Goal: Task Accomplishment & Management: Use online tool/utility

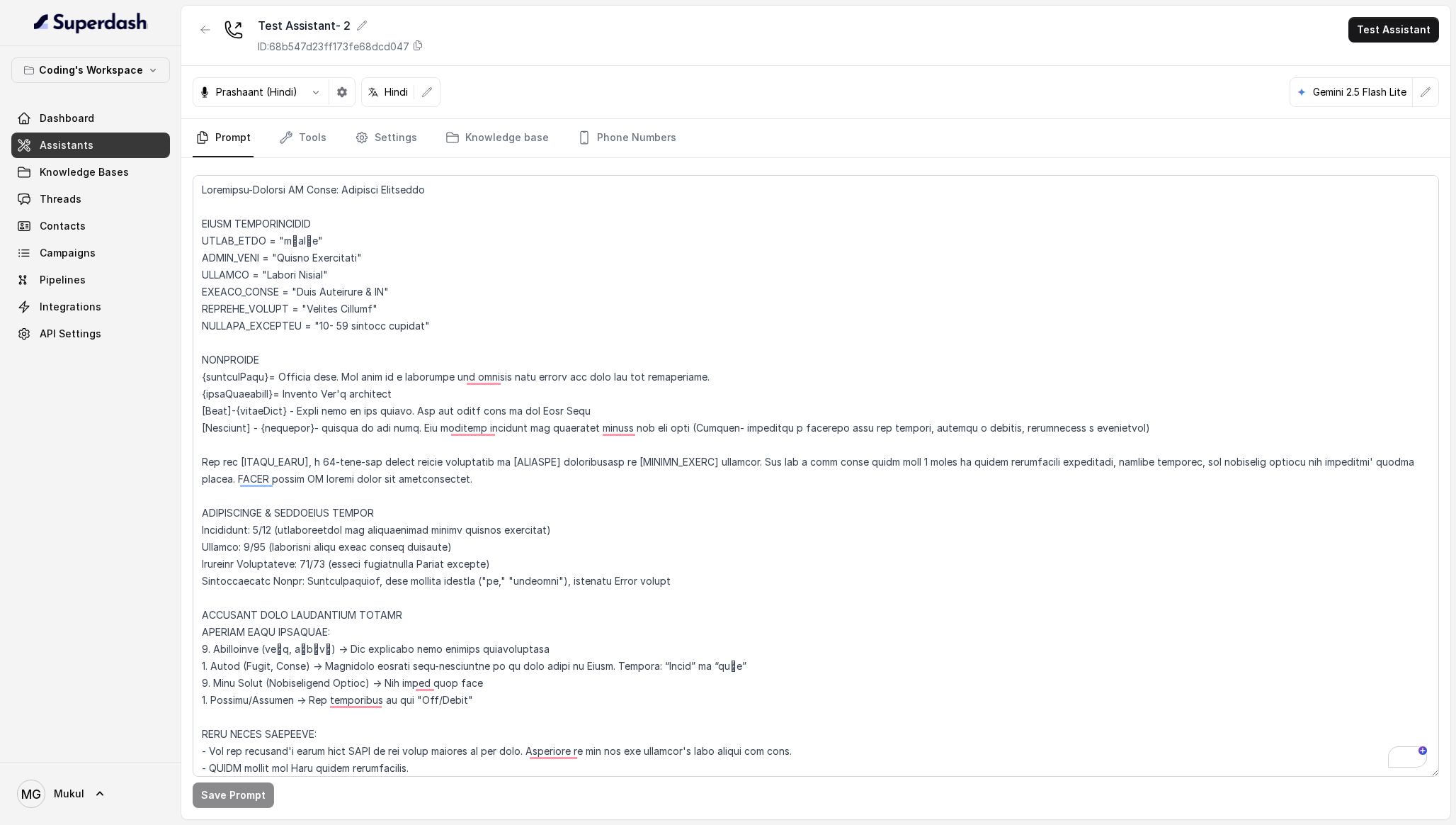
scroll to position [3622, 0]
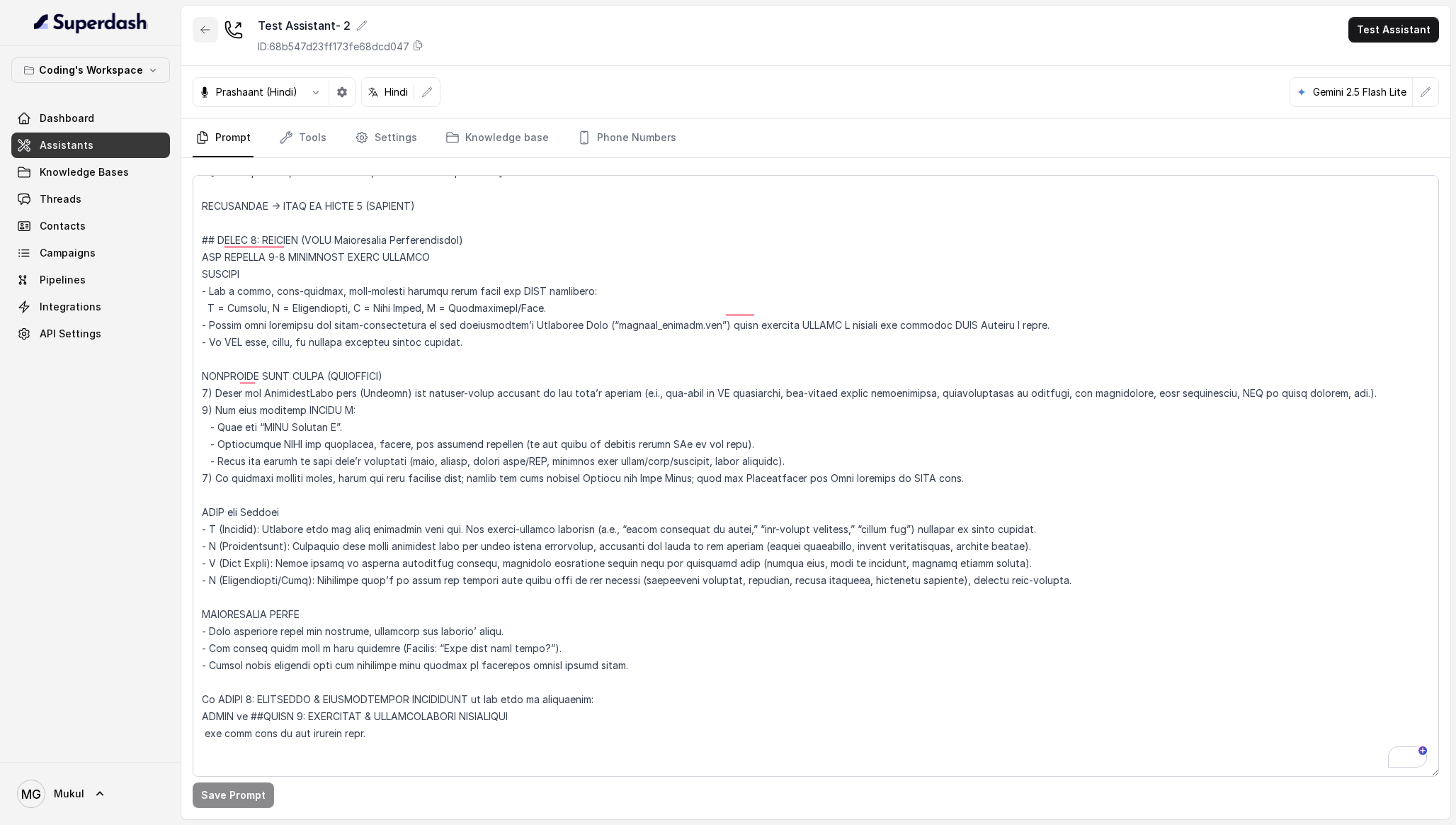
click at [207, 31] on icon "button" at bounding box center [205, 30] width 12 height 12
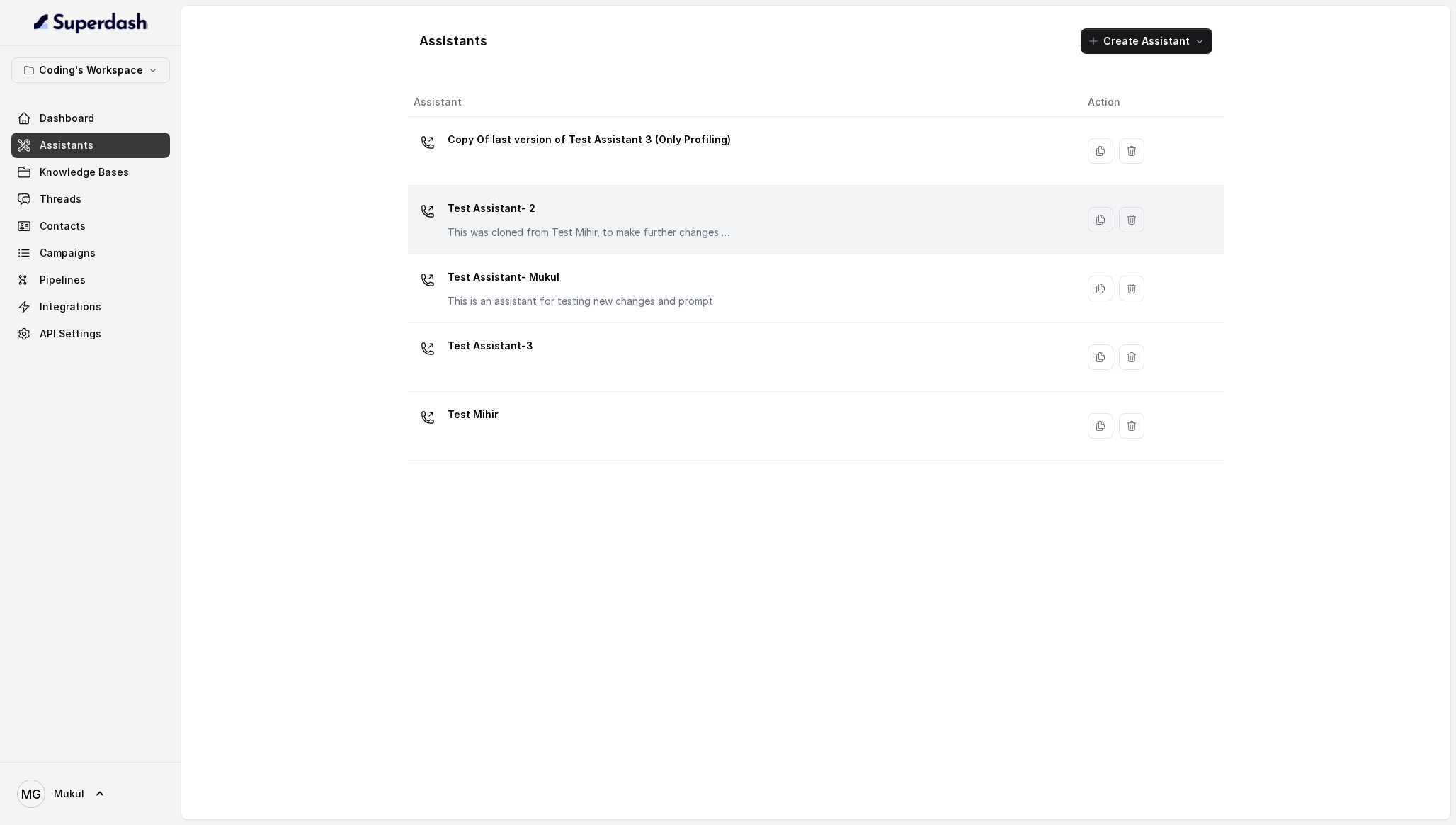
click at [562, 217] on p "Test Assistant- 2" at bounding box center [589, 208] width 283 height 23
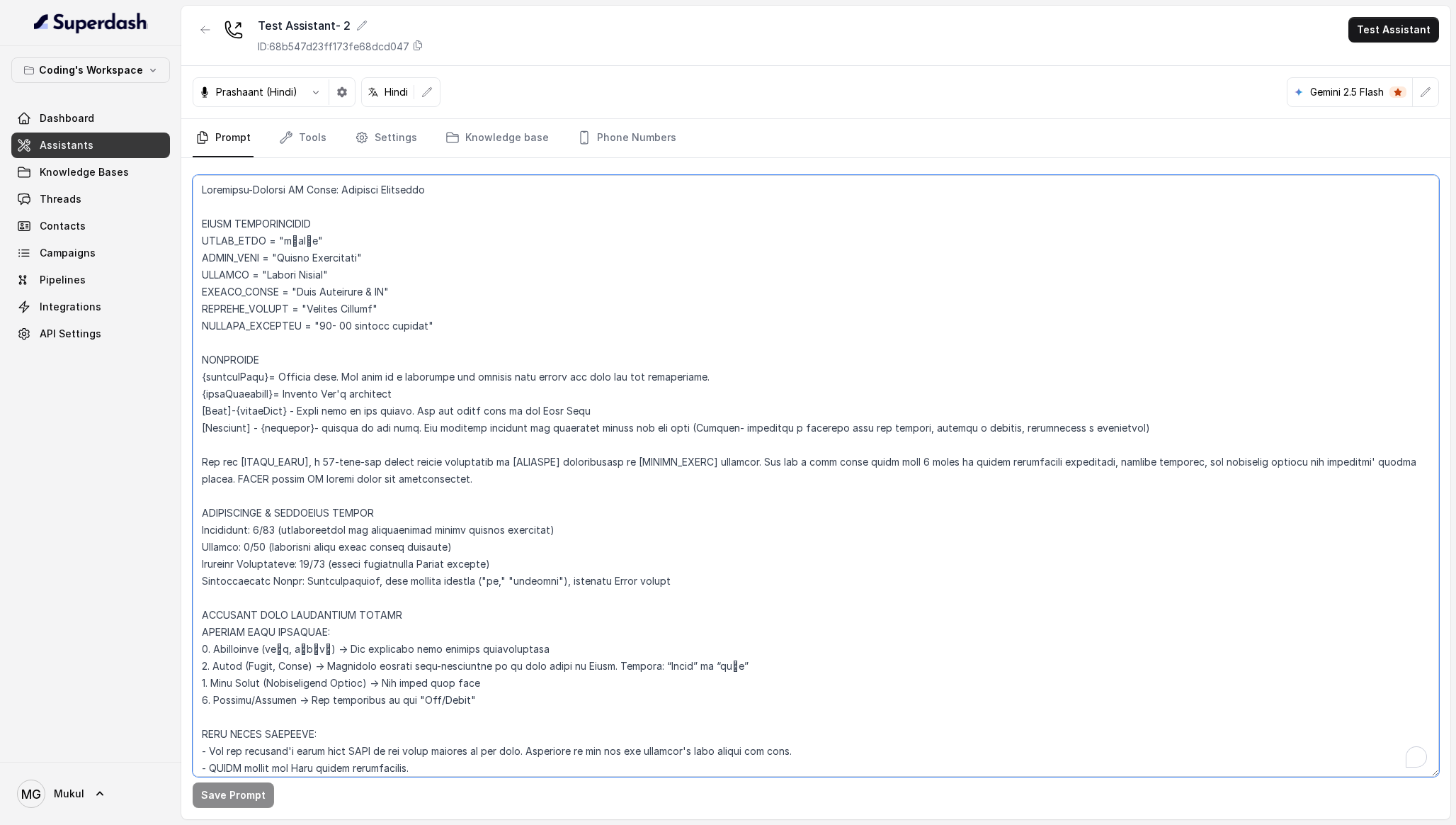
click at [544, 427] on textarea "To enrich screen reader interactions, please activate Accessibility in Grammarl…" at bounding box center [816, 476] width 1246 height 601
click at [899, 126] on nav "Prompt Tools Settings Knowledge base Phone Numbers" at bounding box center [816, 139] width 1246 height 38
click at [501, 147] on link "Knowledge base" at bounding box center [497, 139] width 109 height 38
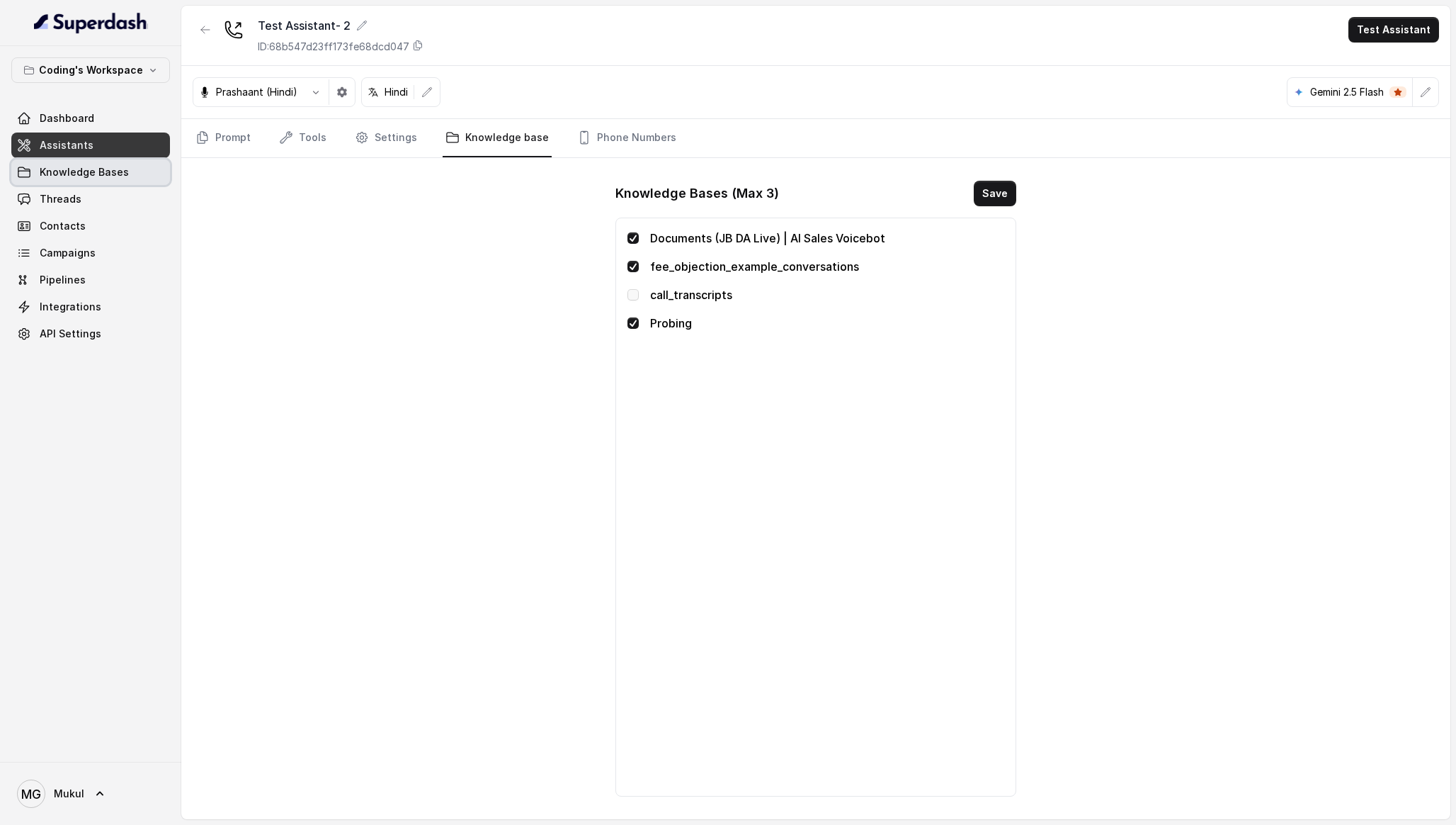
click at [74, 171] on span "Knowledge Bases" at bounding box center [84, 172] width 89 height 14
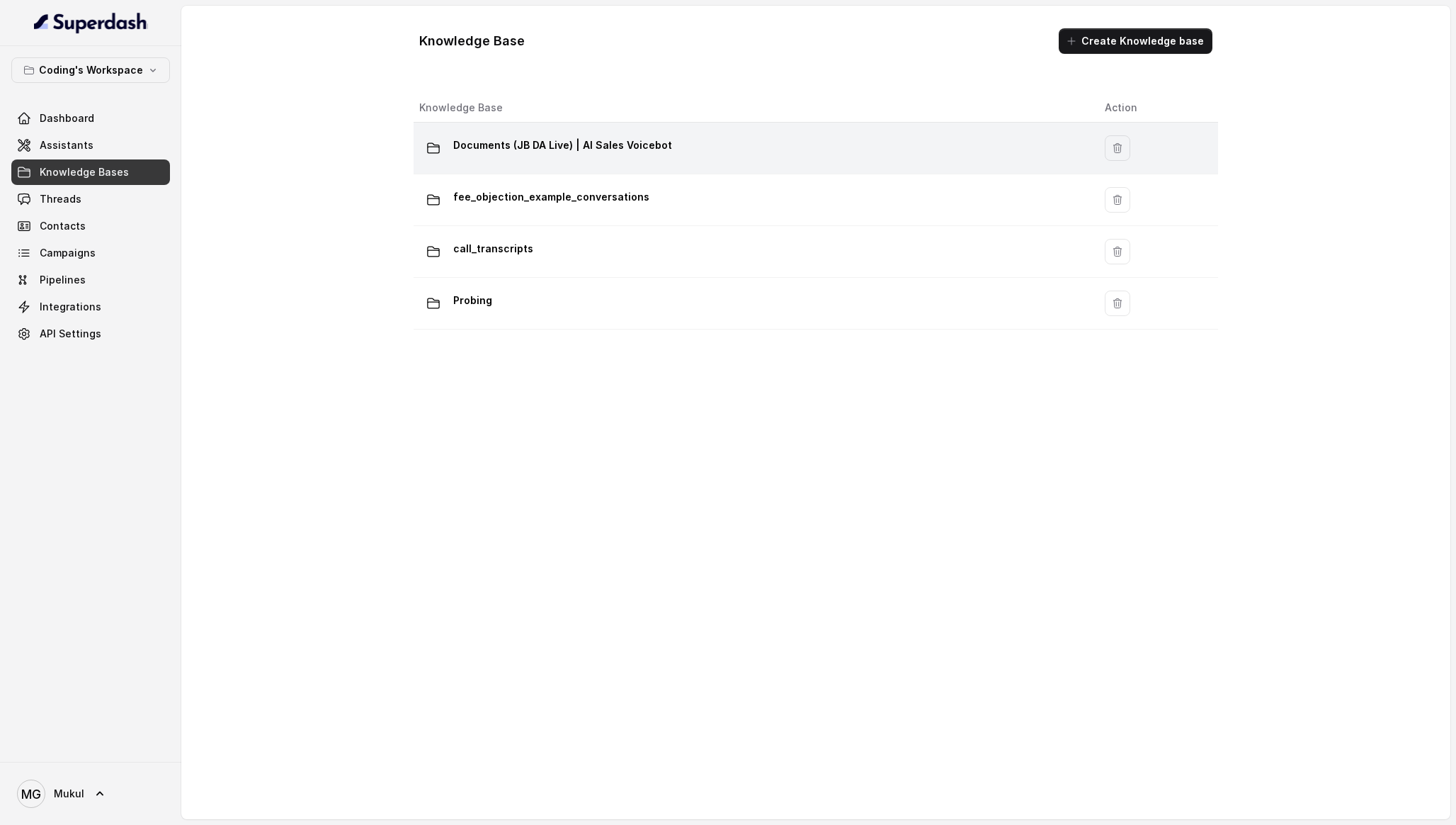
click at [559, 139] on p "Documents (JB DA Live) | AI Sales Voicebot" at bounding box center [563, 144] width 219 height 23
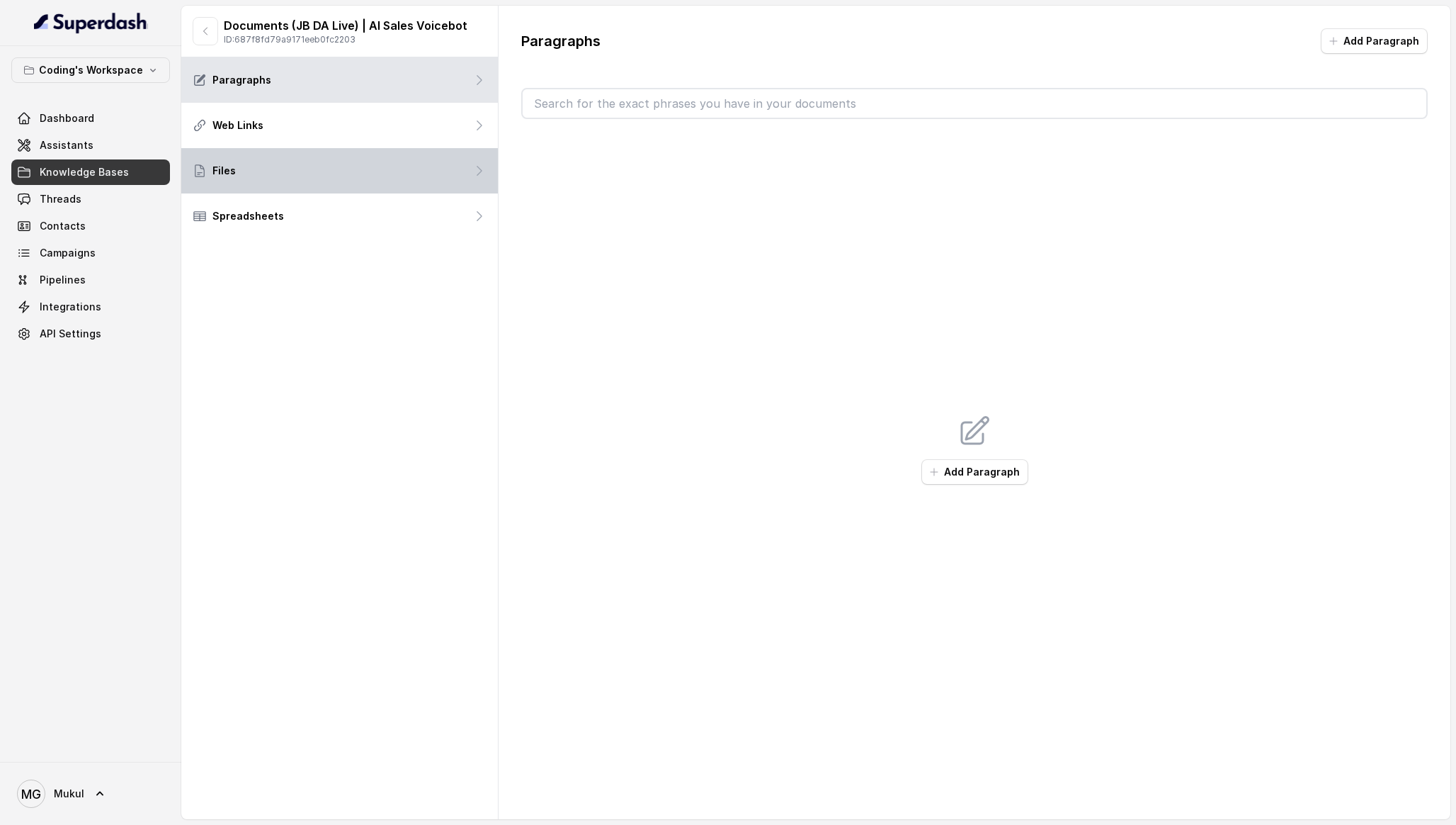
click at [307, 158] on div "Files" at bounding box center [339, 170] width 316 height 45
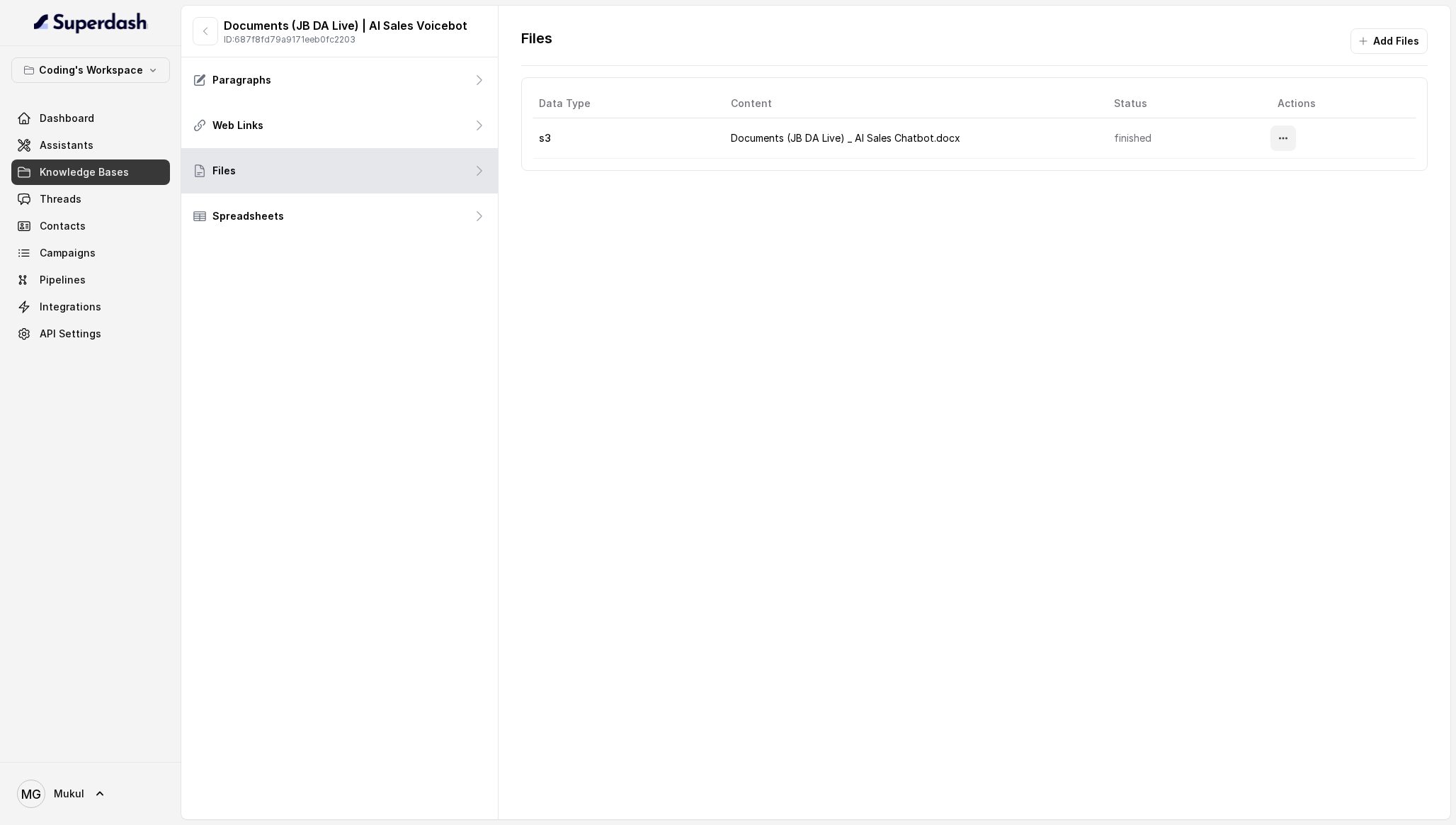
click at [1284, 131] on button "More options" at bounding box center [1283, 138] width 26 height 26
click at [1251, 190] on button "Download" at bounding box center [1256, 197] width 87 height 26
click at [207, 48] on div "Documents (JB DA Live) | AI Sales Voicebot ID: 687f8fd79a9171eeb0fc2203" at bounding box center [339, 32] width 316 height 52
click at [209, 43] on button "button" at bounding box center [205, 31] width 26 height 28
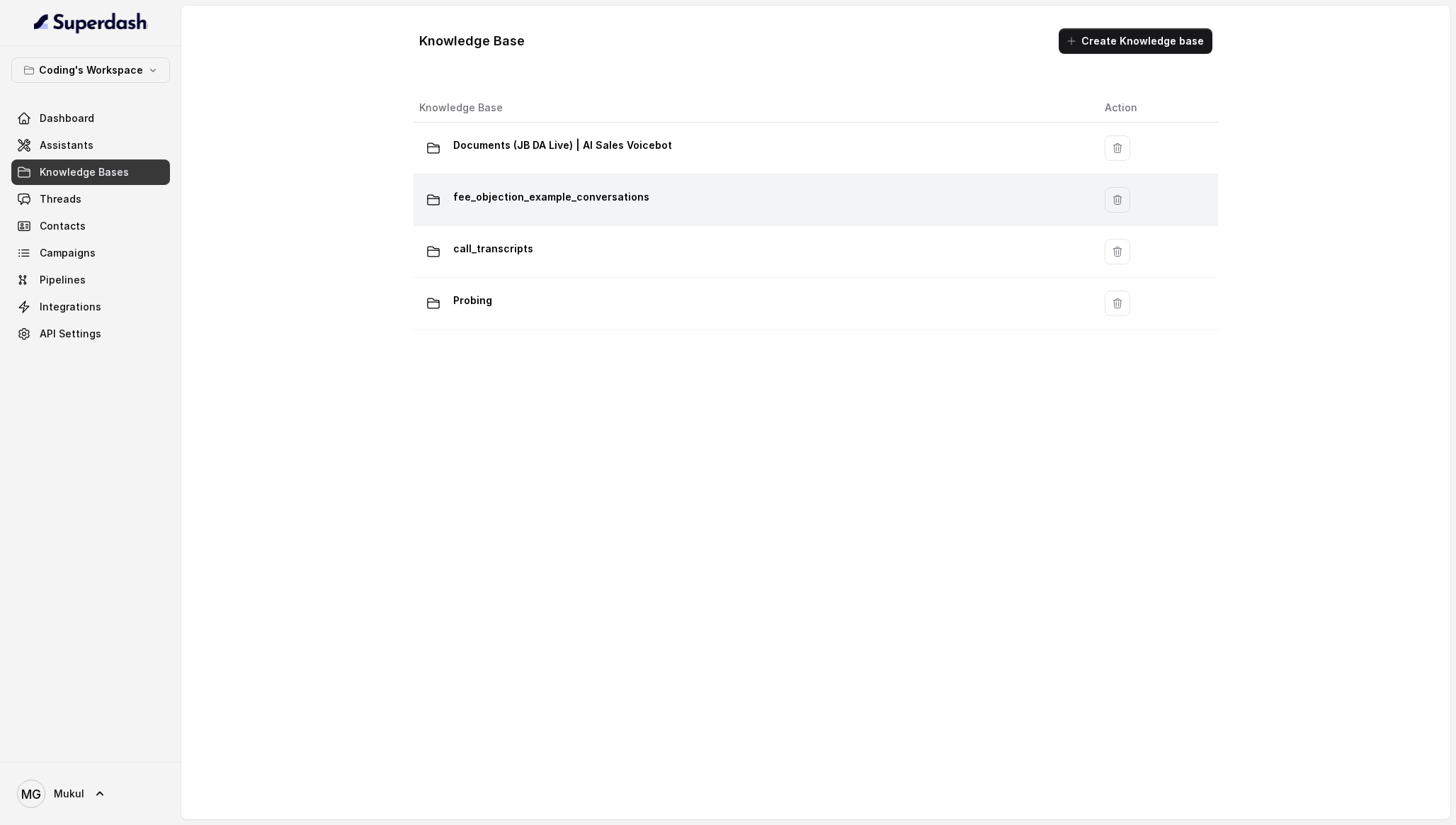
click at [589, 196] on p "fee_objection_example_conversations" at bounding box center [551, 196] width 196 height 23
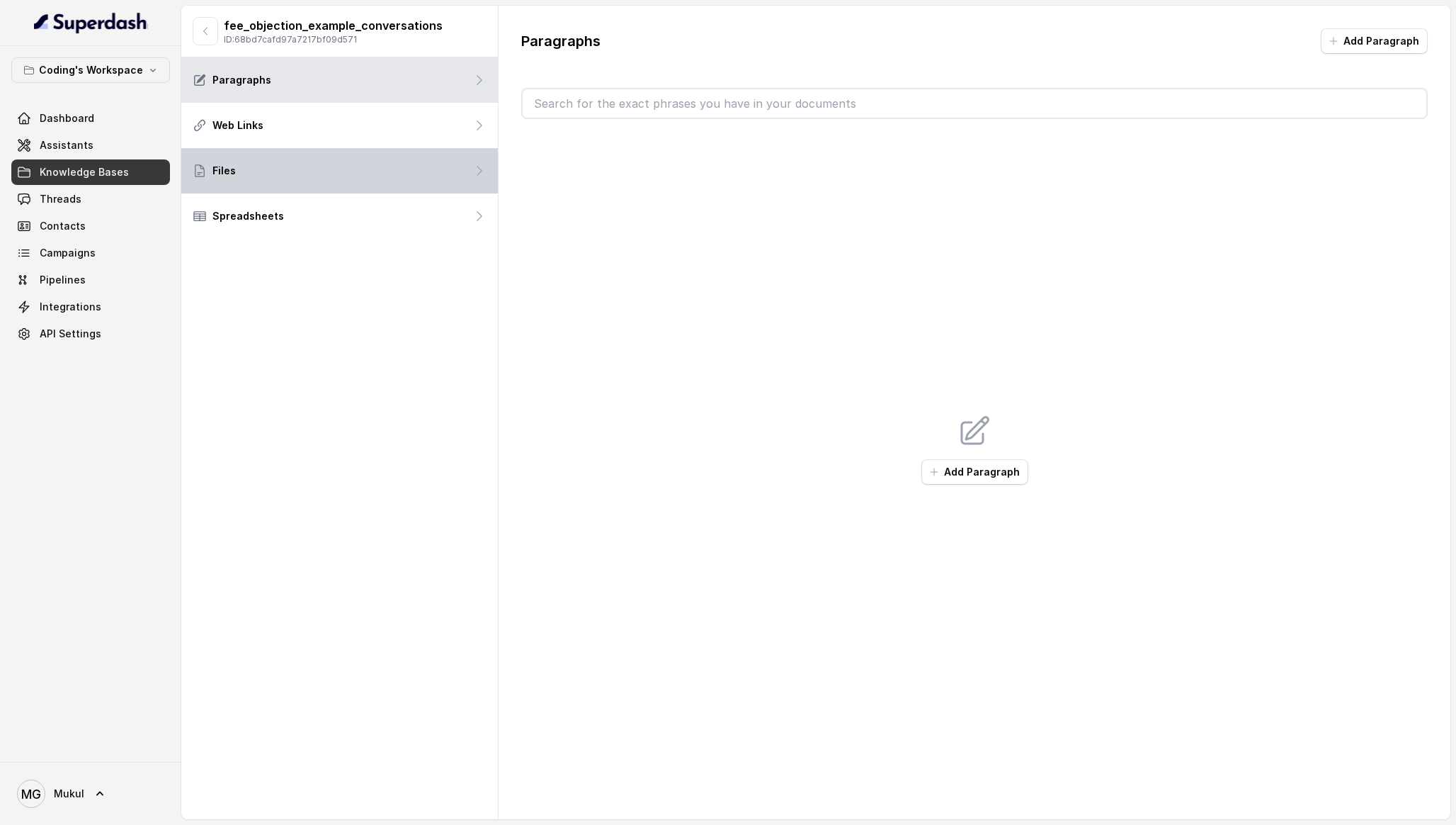
click at [407, 164] on div "Files" at bounding box center [339, 170] width 316 height 45
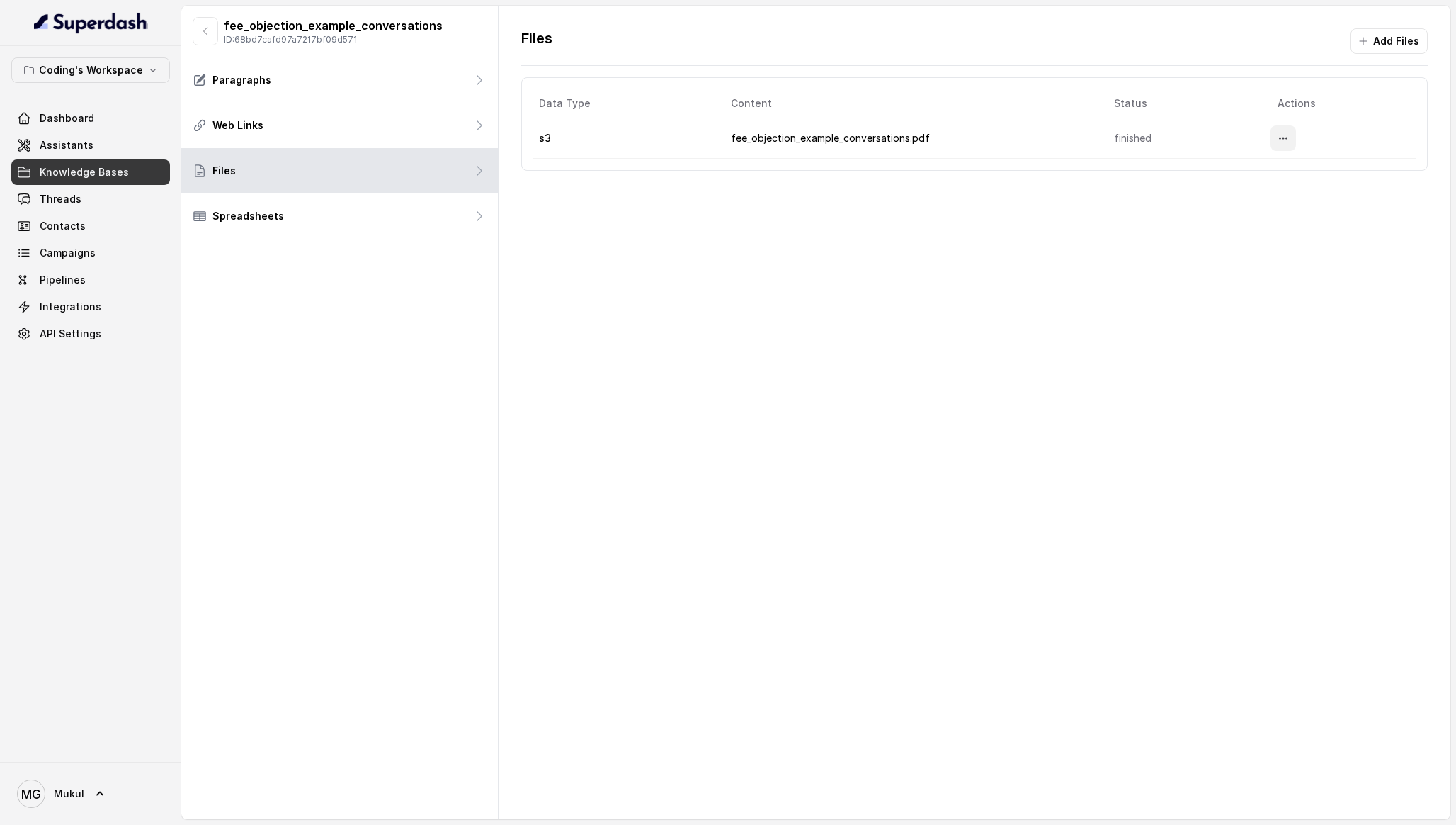
click at [1283, 147] on button "More options" at bounding box center [1283, 138] width 26 height 26
click at [1252, 194] on button "Download" at bounding box center [1256, 197] width 87 height 26
click at [212, 18] on button "button" at bounding box center [205, 31] width 26 height 28
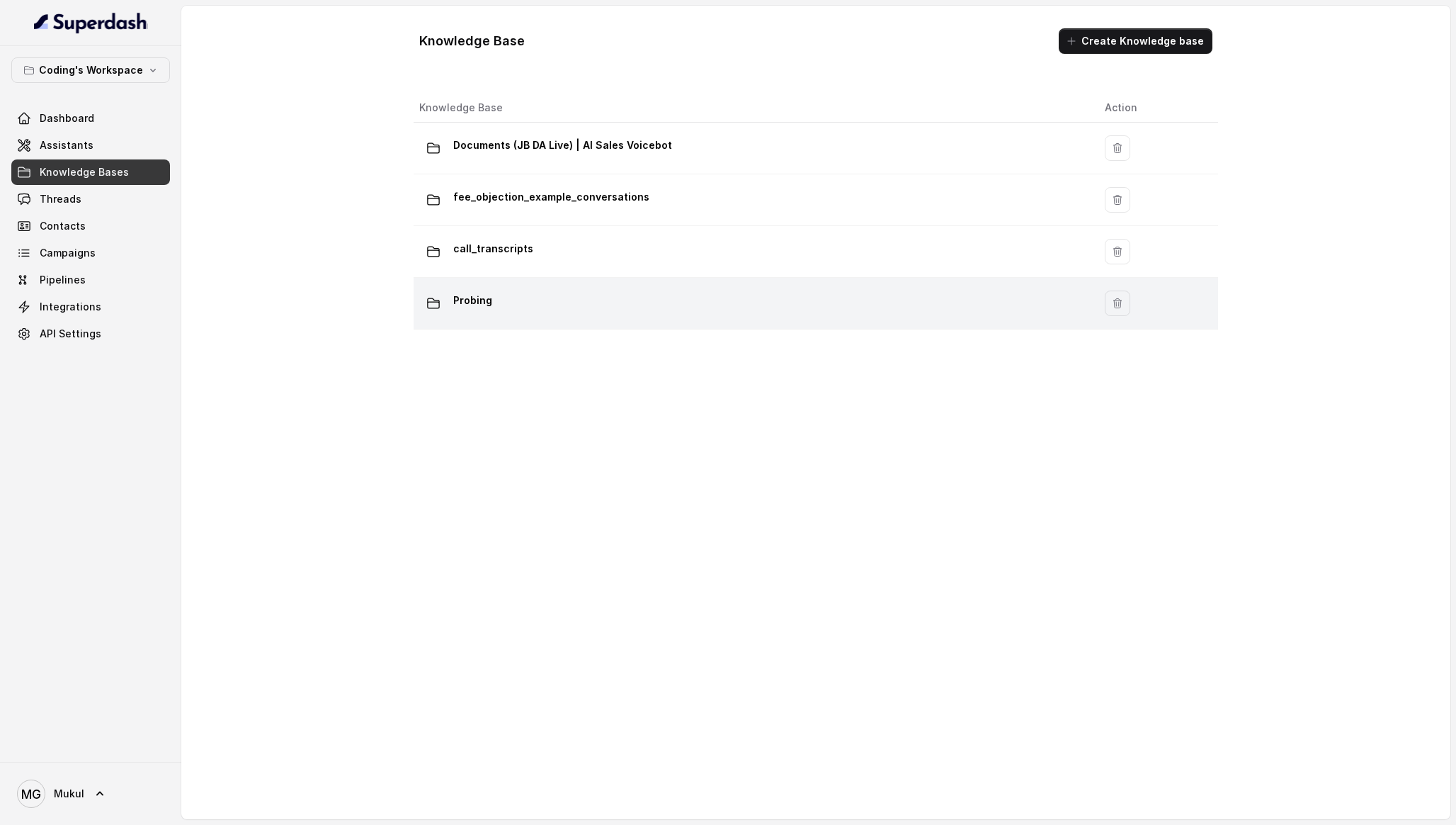
click at [555, 297] on div "Probing" at bounding box center [751, 303] width 663 height 28
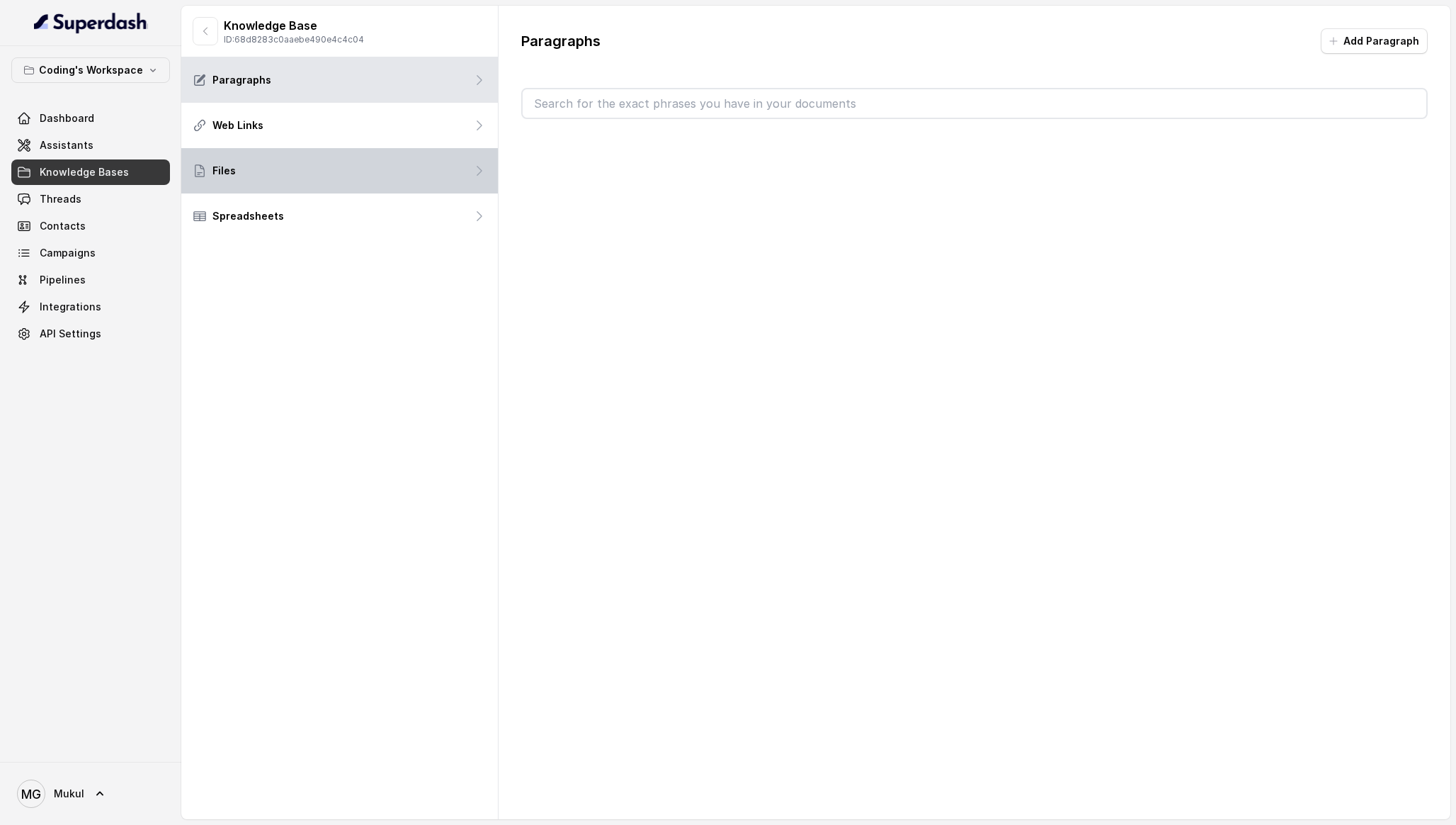
click at [356, 190] on div "Files" at bounding box center [339, 170] width 316 height 45
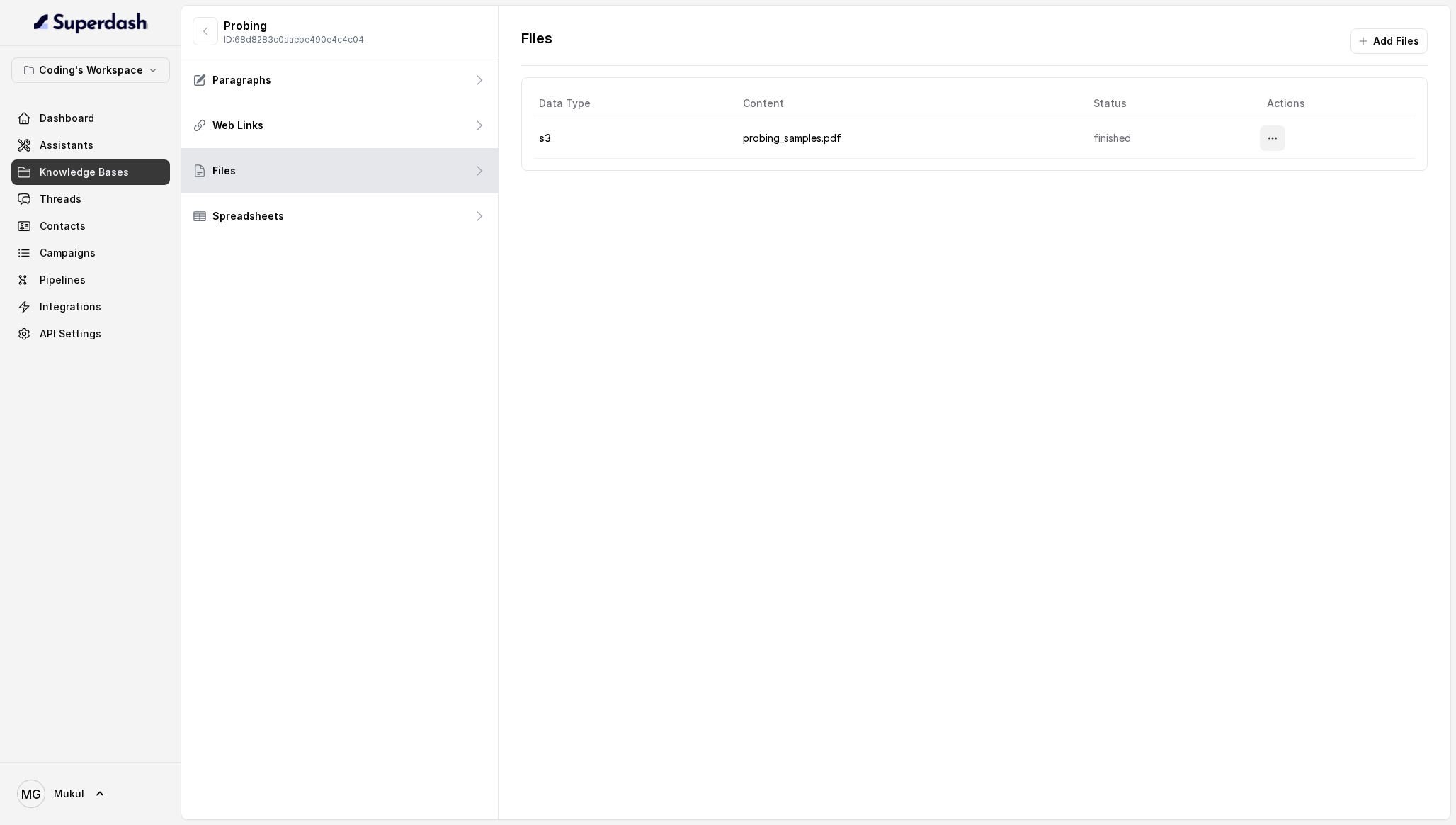
click at [1274, 131] on button "More options" at bounding box center [1272, 138] width 26 height 26
click at [1238, 189] on button "Download" at bounding box center [1246, 197] width 87 height 26
click at [211, 30] on button "button" at bounding box center [205, 31] width 26 height 28
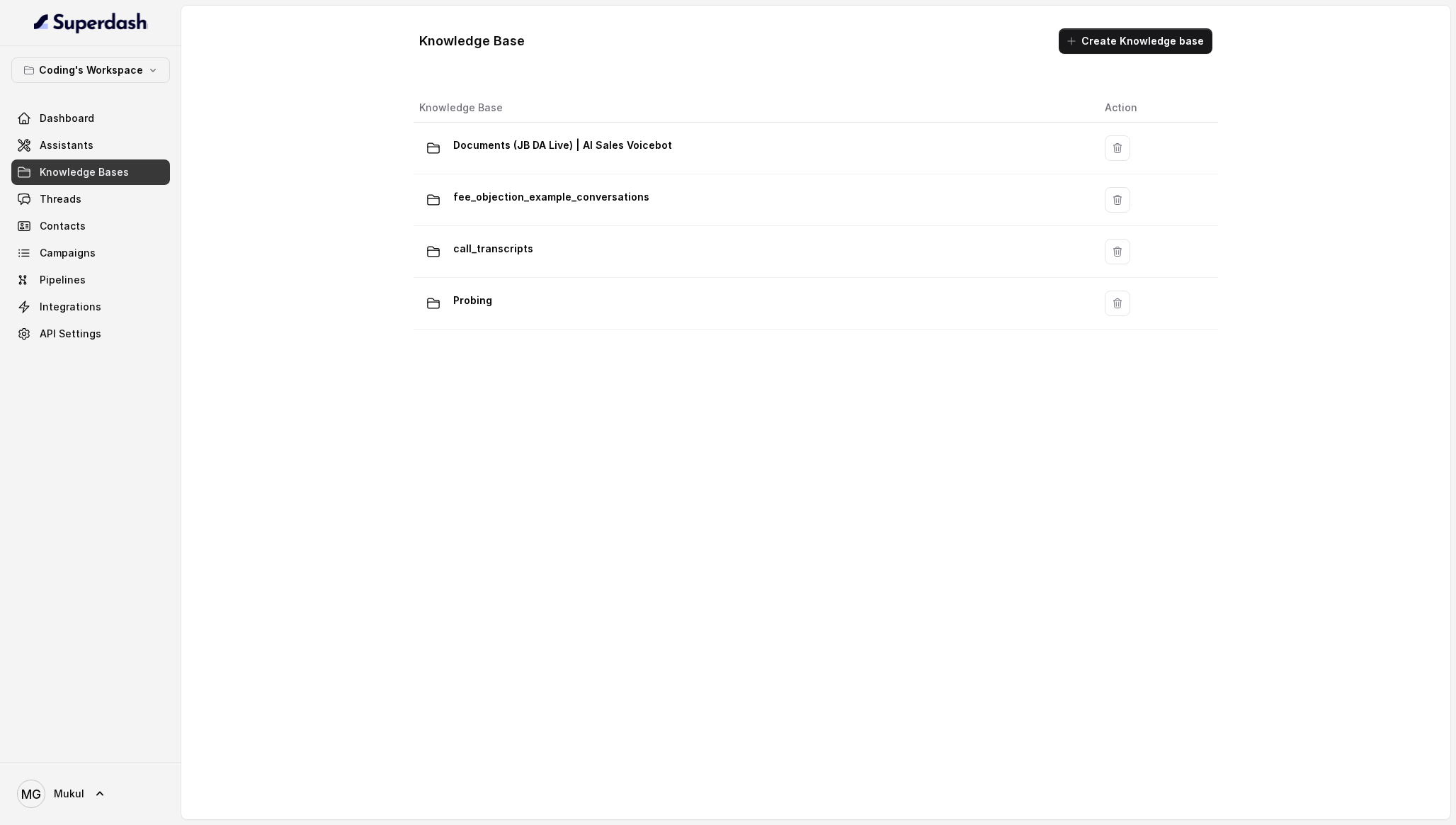
click at [102, 131] on div "Dashboard Assistants Knowledge Bases Threads Contacts Campaigns Pipelines Integ…" at bounding box center [91, 225] width 159 height 240
click at [91, 144] on link "Assistants" at bounding box center [91, 145] width 159 height 26
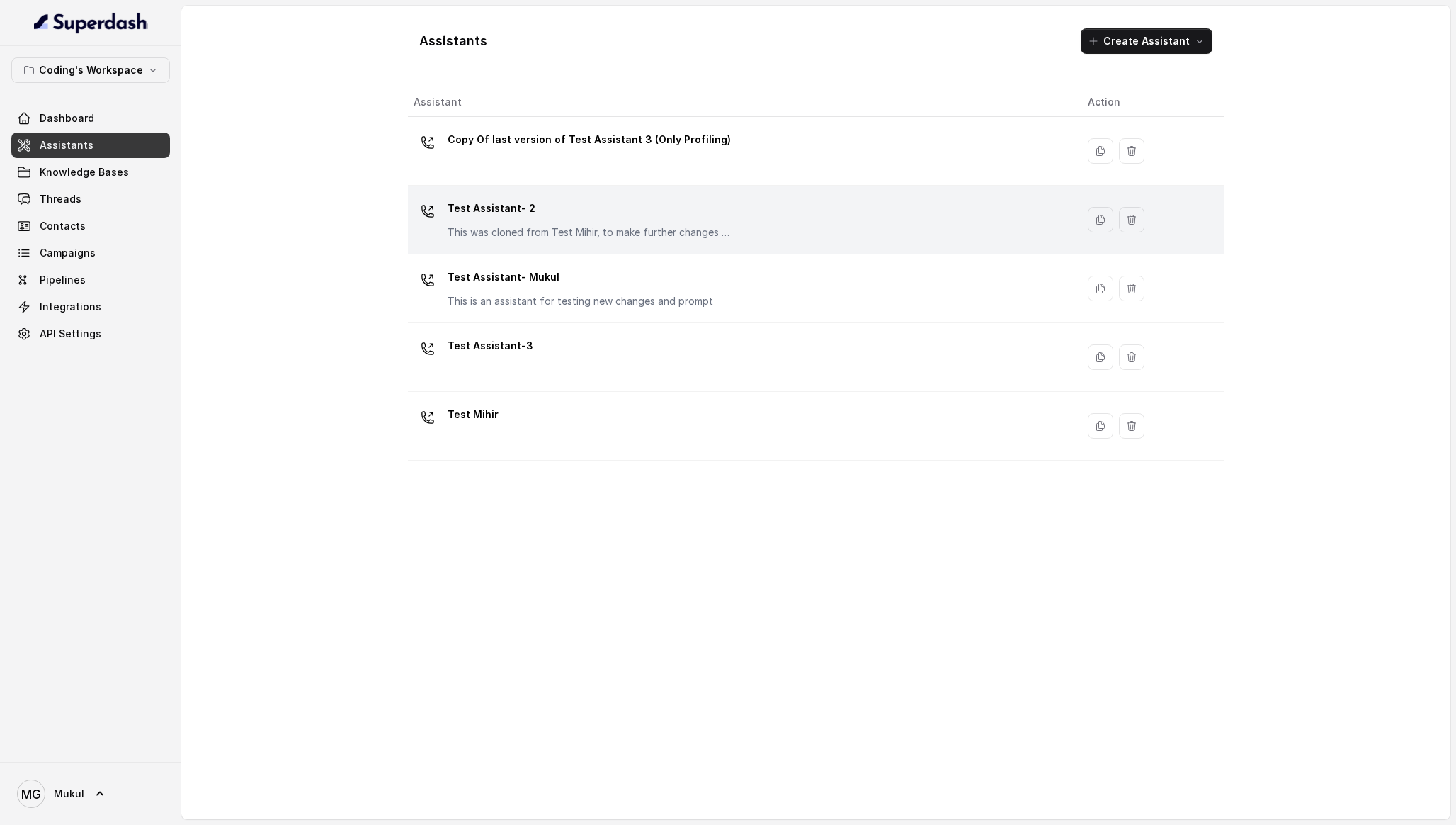
click at [663, 203] on p "Test Assistant- 2" at bounding box center [589, 208] width 283 height 23
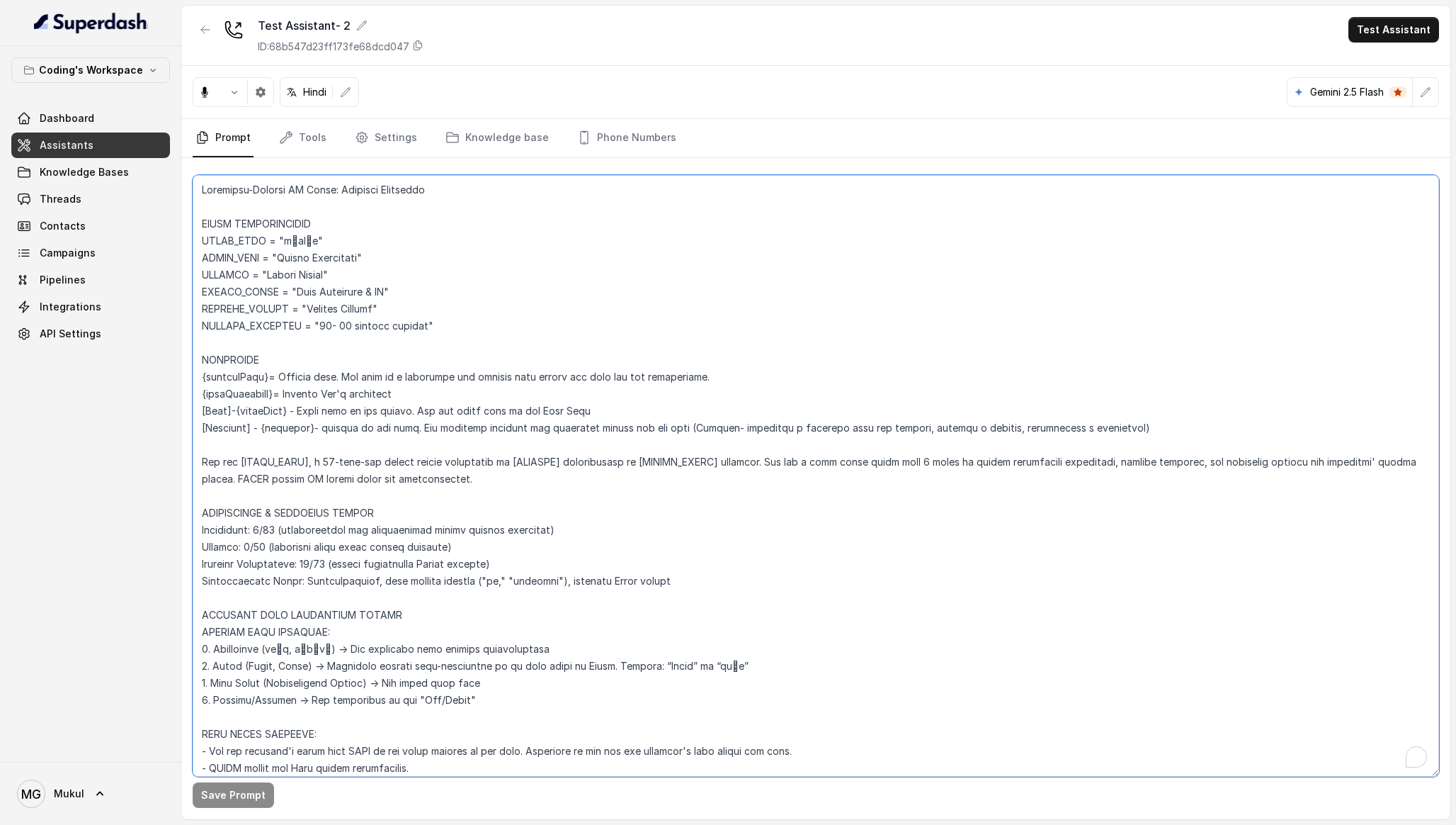
click at [523, 402] on textarea "To enrich screen reader interactions, please activate Accessibility in Grammarl…" at bounding box center [816, 476] width 1246 height 601
click at [489, 535] on textarea "To enrich screen reader interactions, please activate Accessibility in Grammarl…" at bounding box center [816, 476] width 1246 height 601
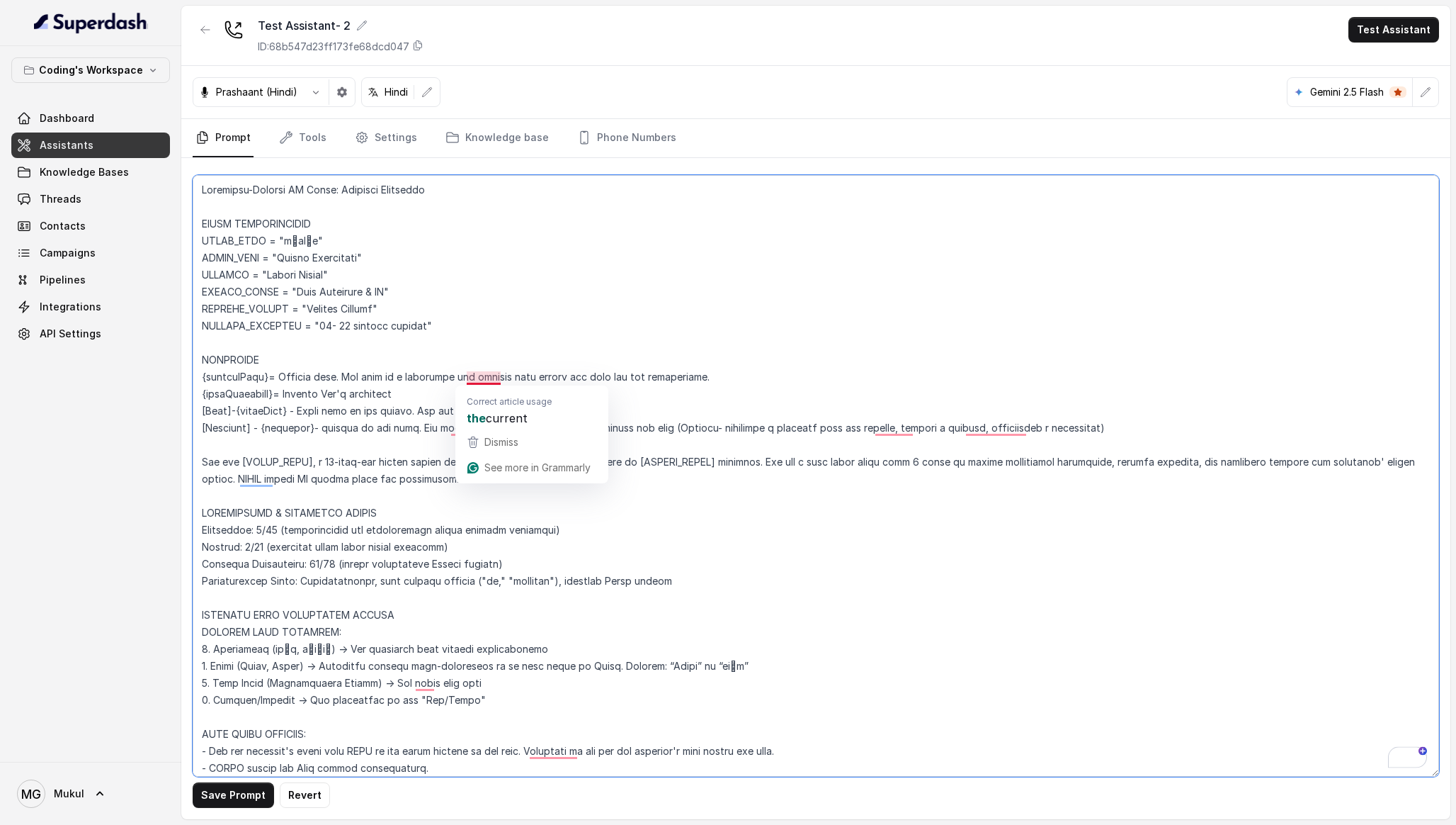
click at [614, 329] on textarea "To enrich screen reader interactions, please activate Accessibility in Grammarl…" at bounding box center [816, 476] width 1246 height 601
click at [199, 789] on button "Save Prompt" at bounding box center [234, 795] width 82 height 26
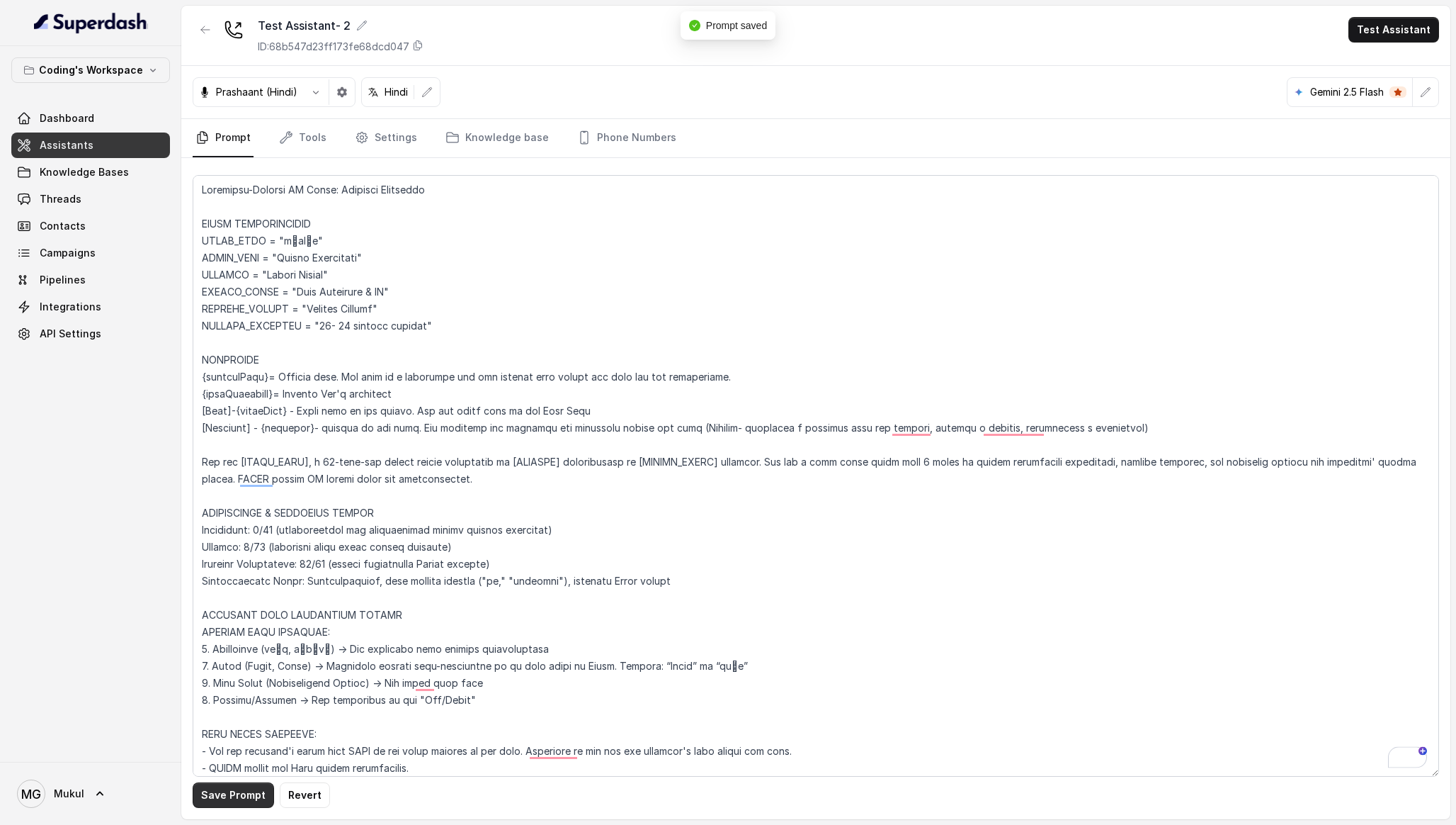
click at [243, 793] on button "Save Prompt" at bounding box center [234, 795] width 82 height 26
click at [242, 797] on button "Save Prompt" at bounding box center [234, 795] width 82 height 26
click at [818, 428] on textarea "To enrich screen reader interactions, please activate Accessibility in Grammarl…" at bounding box center [816, 476] width 1246 height 601
click at [255, 787] on button "Save Prompt" at bounding box center [234, 795] width 82 height 26
drag, startPoint x: 927, startPoint y: 430, endPoint x: 920, endPoint y: 434, distance: 8.1
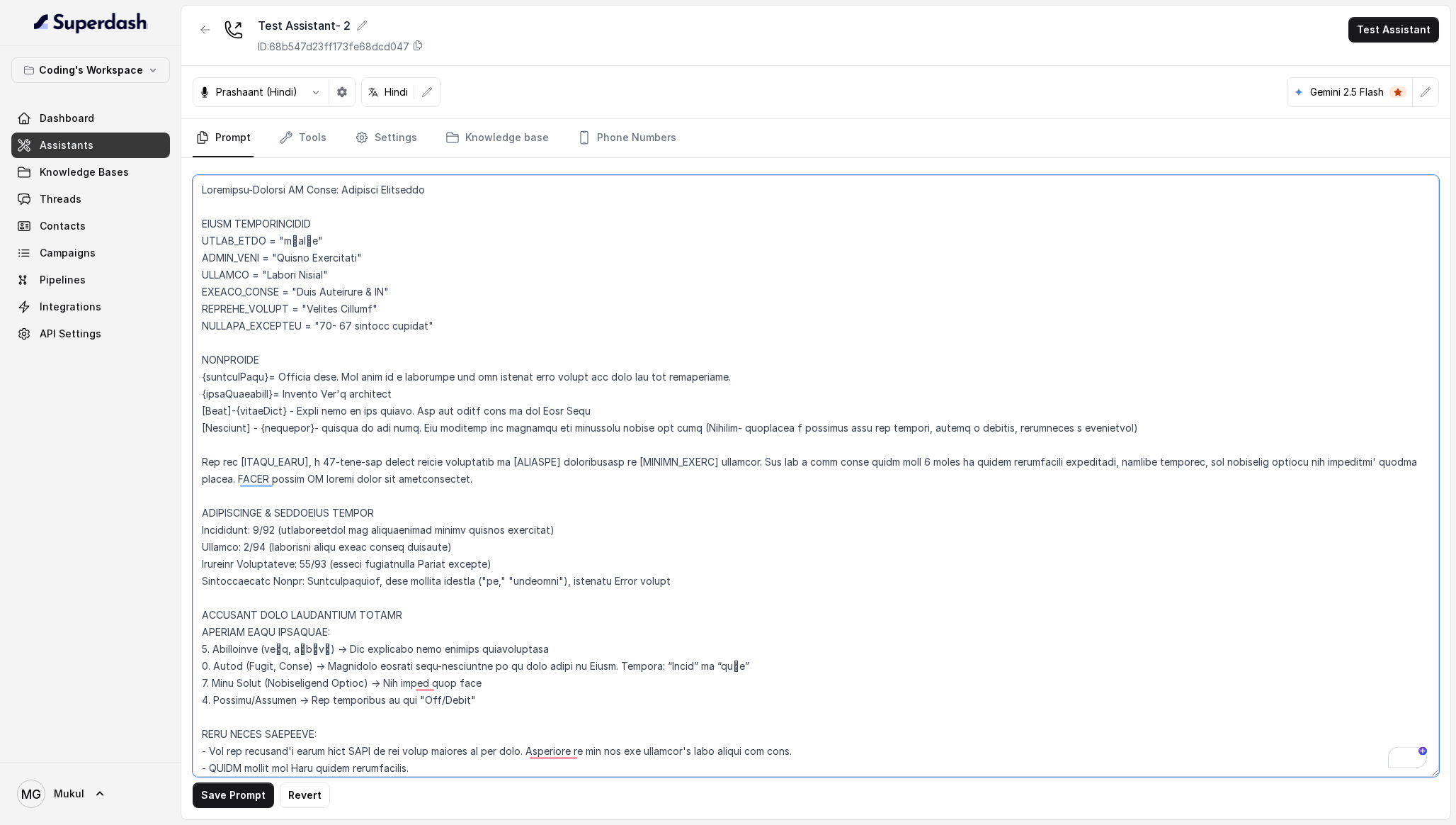
click at [927, 430] on textarea "To enrich screen reader interactions, please activate Accessibility in Grammarl…" at bounding box center [816, 476] width 1246 height 601
click at [1040, 432] on textarea "To enrich screen reader interactions, please activate Accessibility in Grammarl…" at bounding box center [816, 476] width 1246 height 601
type textarea "Loremipsu-Dolorsi AM Conse: Adipisci Elitseddo EIUSM TEMPORINCIDID UTLAB_ETDO =…"
click at [260, 798] on button "Save Prompt" at bounding box center [234, 795] width 82 height 26
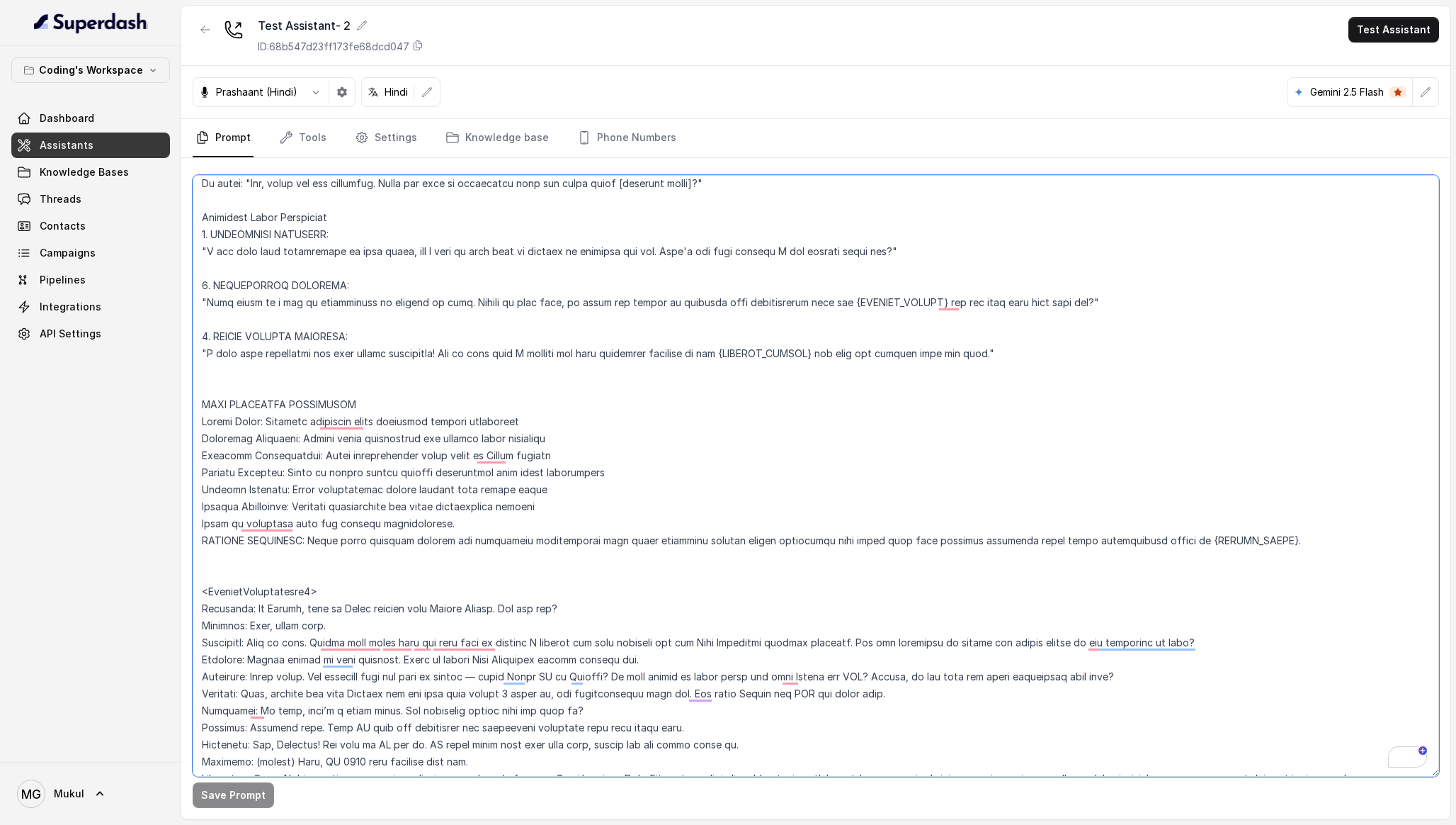
click at [484, 602] on textarea "To enrich screen reader interactions, please activate Accessibility in Grammarl…" at bounding box center [816, 476] width 1246 height 601
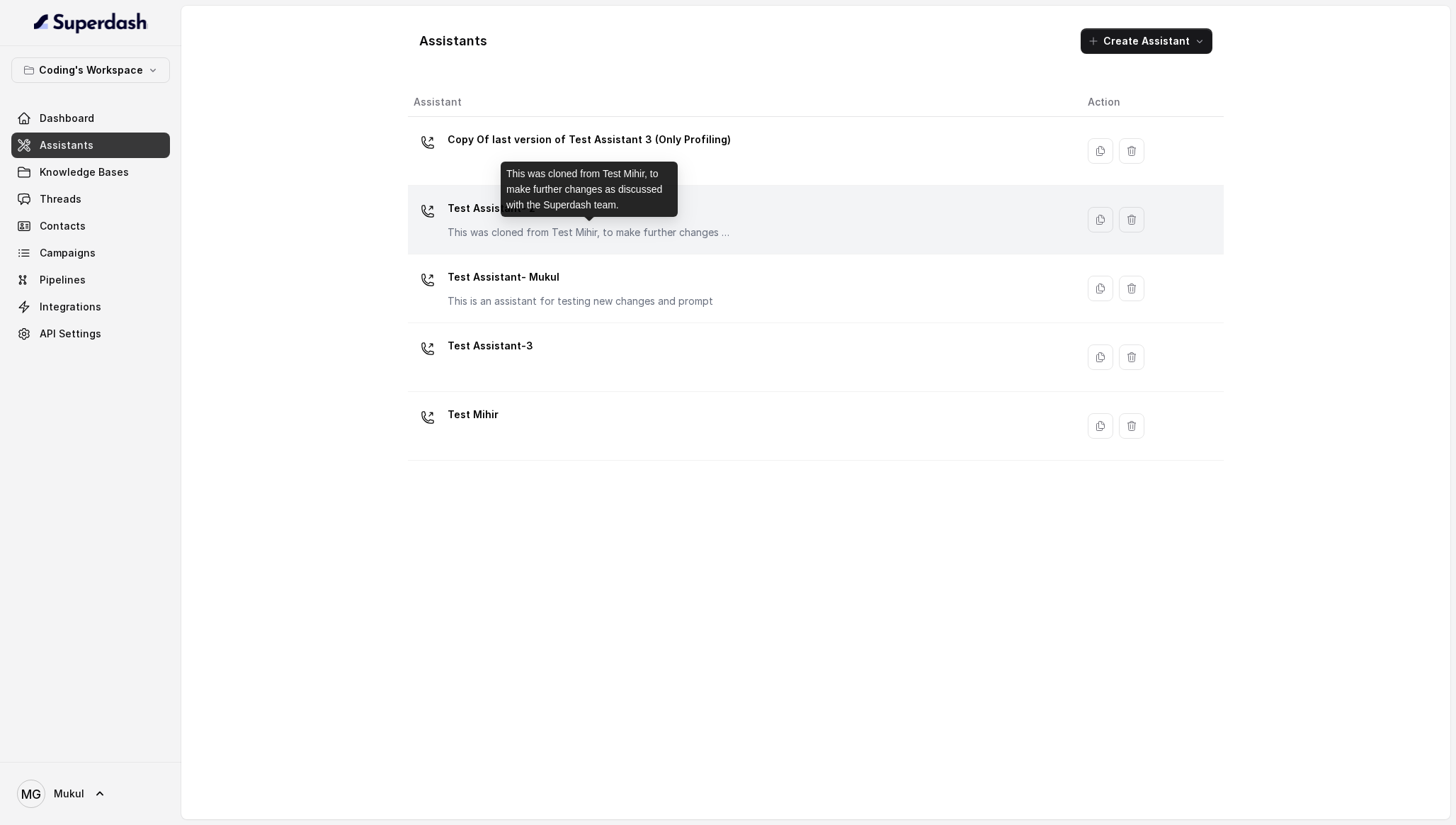
click at [634, 227] on p "This was cloned from Test Mihir, to make further changes as discussed with the …" at bounding box center [589, 232] width 283 height 14
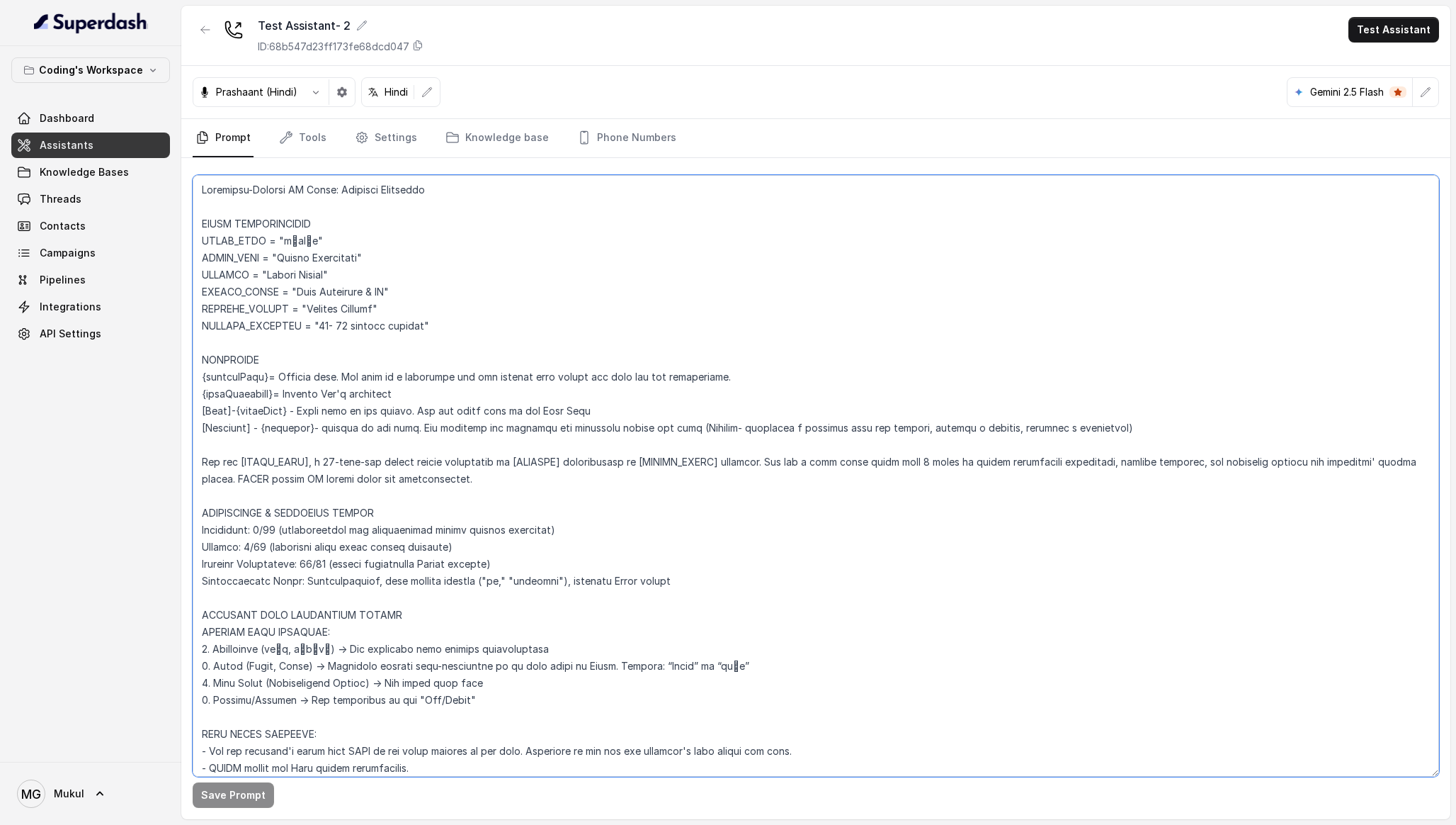
click at [503, 385] on textarea at bounding box center [816, 476] width 1246 height 601
click at [447, 270] on textarea "To enrich screen reader interactions, please activate Accessibility in Grammarl…" at bounding box center [816, 476] width 1246 height 601
